Goal: Information Seeking & Learning: Learn about a topic

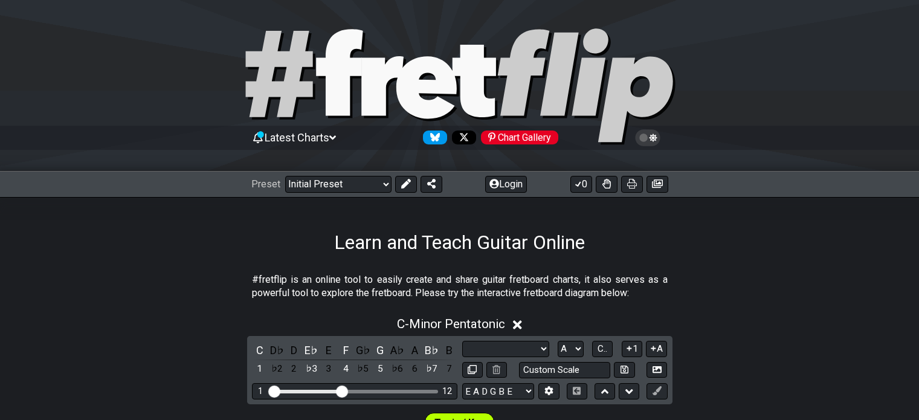
select select "Scale"
select select "A"
click at [350, 180] on select "Welcome to #fretflip! Initial Preset Custom Preset Minor Pentatonic Major Penta…" at bounding box center [338, 184] width 106 height 17
click at [285, 176] on select "Welcome to #fretflip! Initial Preset Custom Preset Minor Pentatonic Major Penta…" at bounding box center [338, 184] width 106 height 17
select select "/minor-pentatonic"
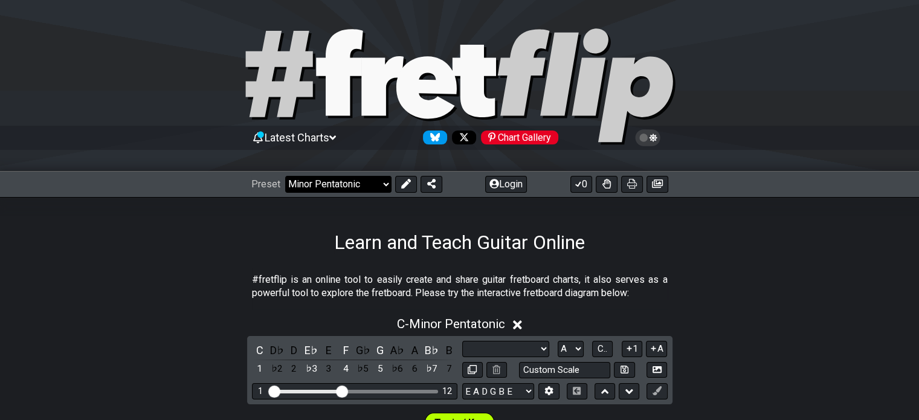
select select "C"
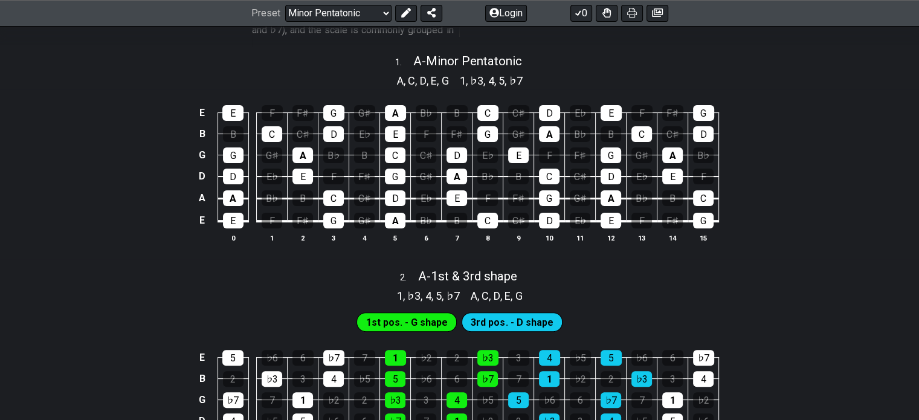
scroll to position [152, 0]
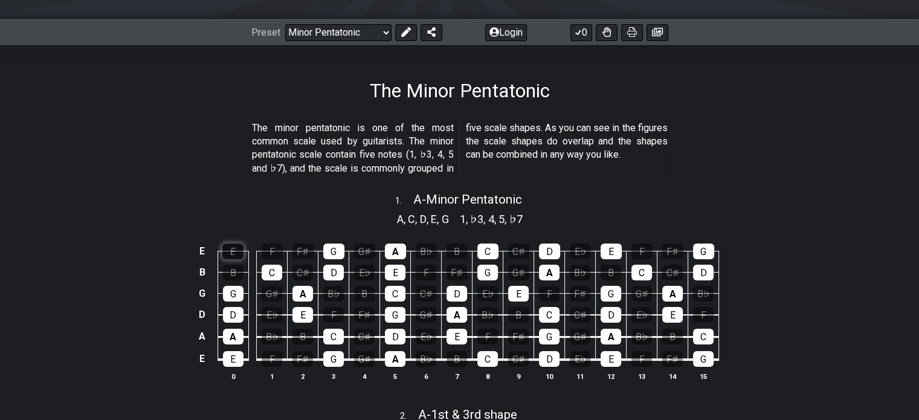
click at [236, 245] on div "E" at bounding box center [232, 251] width 21 height 16
click at [232, 248] on div "E" at bounding box center [232, 251] width 21 height 16
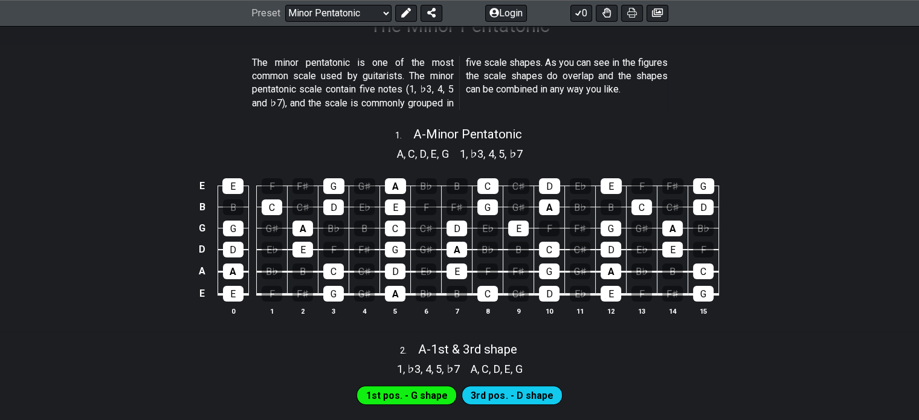
scroll to position [217, 0]
